Goal: Information Seeking & Learning: Learn about a topic

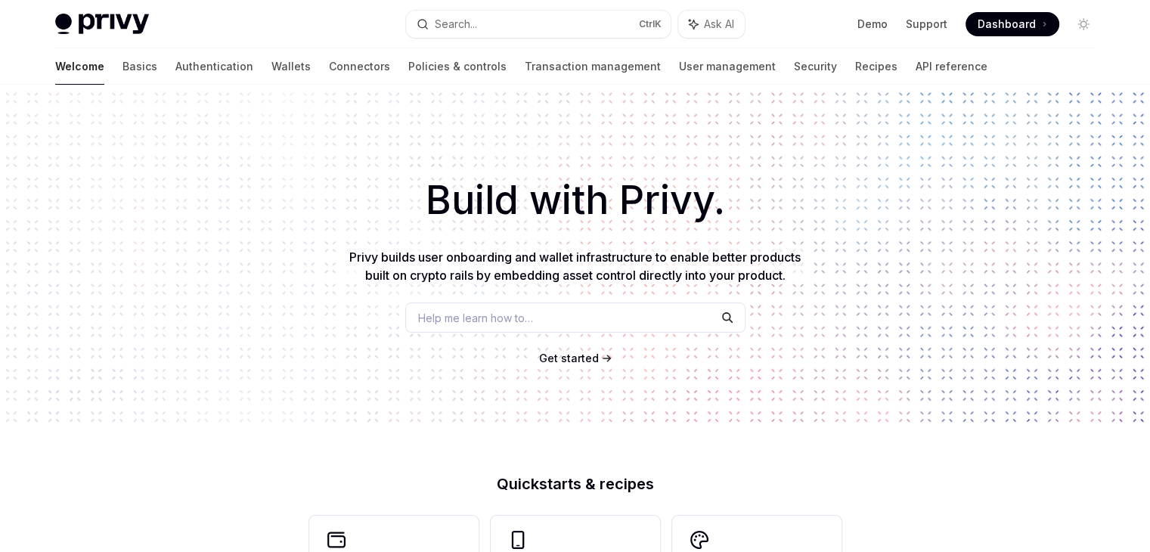
click at [493, 315] on span "Help me learn how to…" at bounding box center [475, 318] width 115 height 16
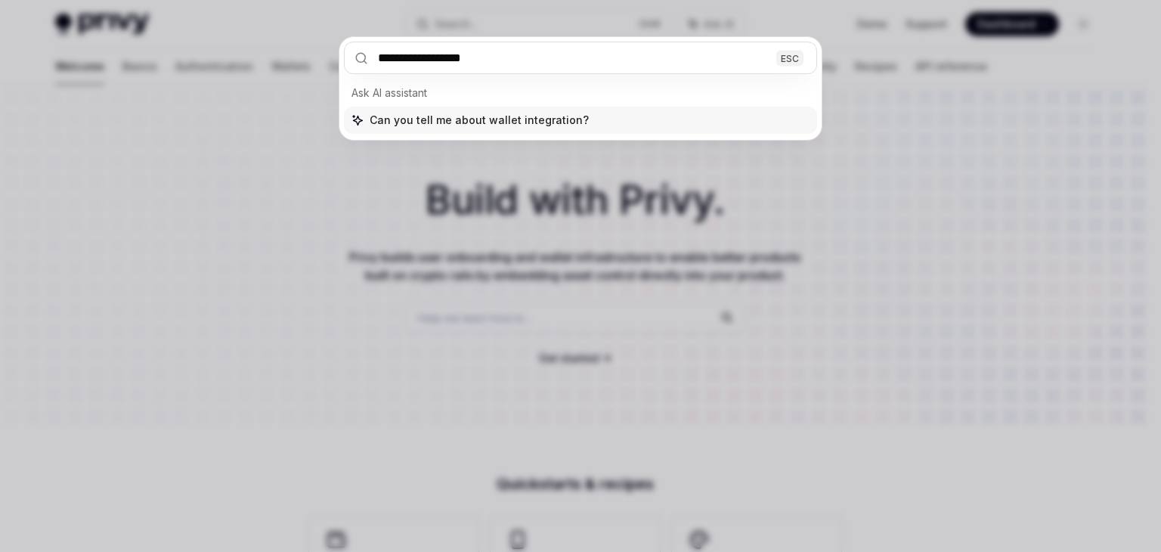
type input "**********"
type textarea "*"
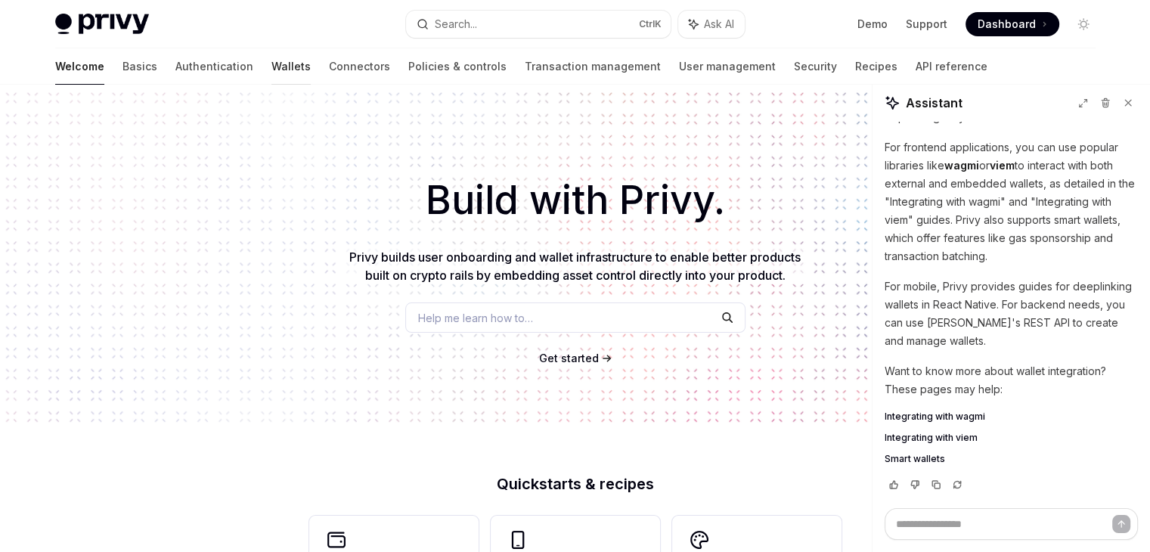
click at [271, 69] on link "Wallets" at bounding box center [290, 66] width 39 height 36
type textarea "*"
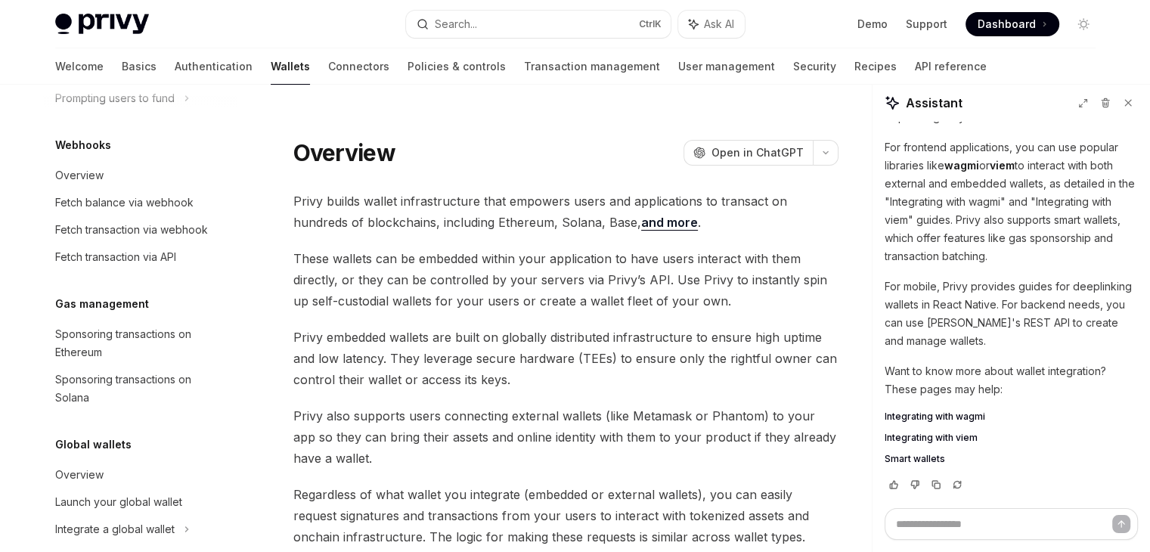
scroll to position [756, 0]
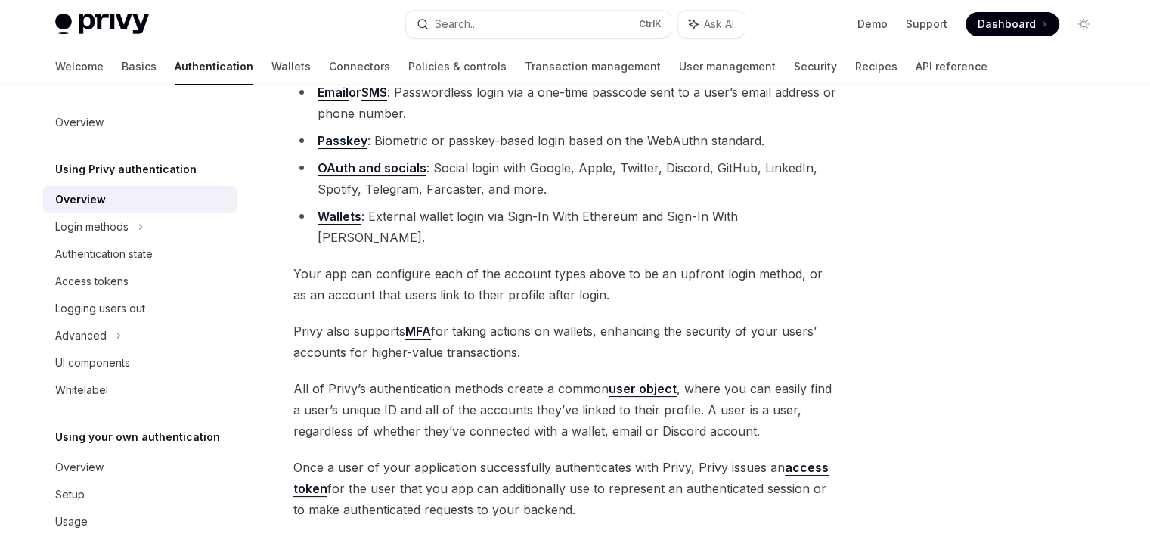
scroll to position [344, 0]
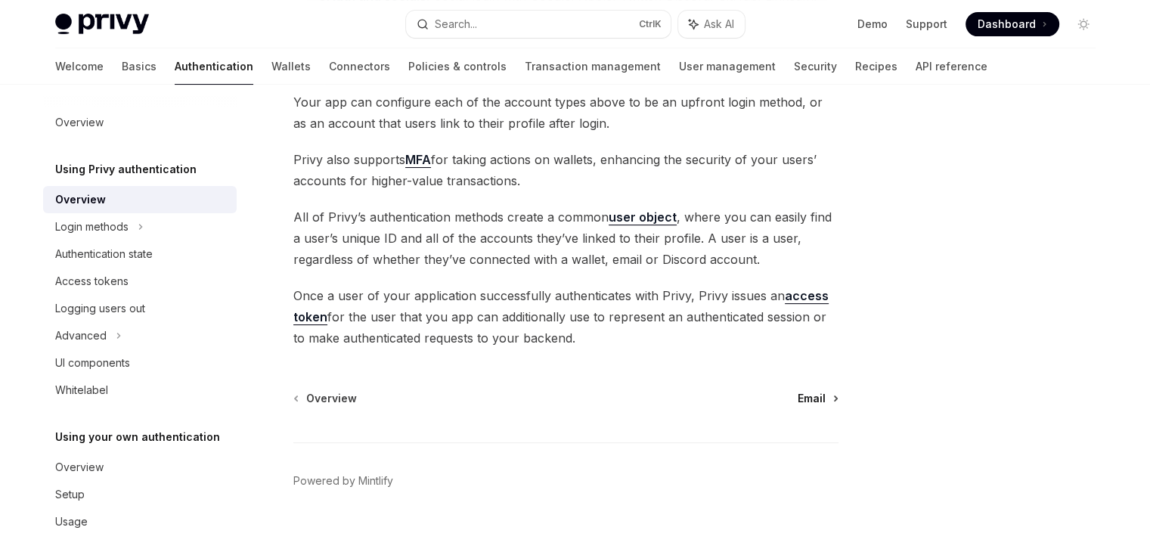
click at [817, 391] on span "Email" at bounding box center [811, 398] width 28 height 15
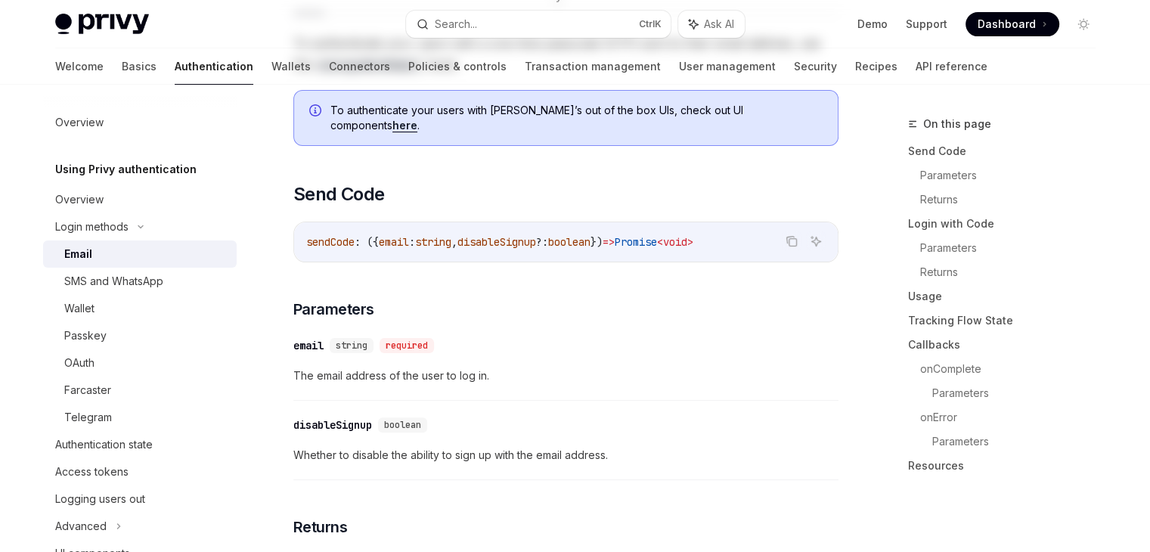
type textarea "*"
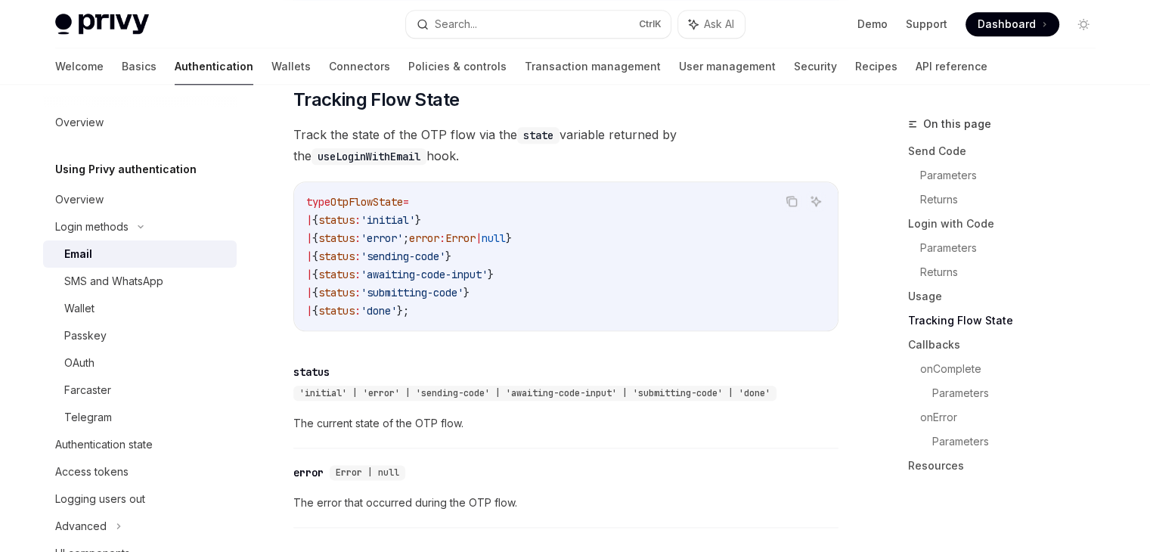
scroll to position [1717, 0]
